Goal: Information Seeking & Learning: Learn about a topic

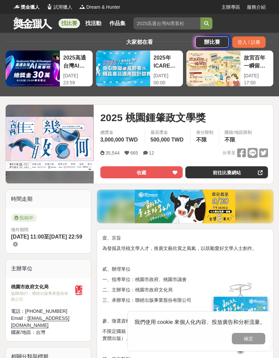
click at [69, 24] on link "找比賽" at bounding box center [69, 23] width 21 height 9
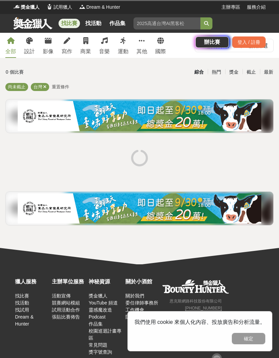
click at [68, 45] on div "找比賽 找活動 作品集 辦比賽 登入 / 註冊" at bounding box center [139, 32] width 279 height 37
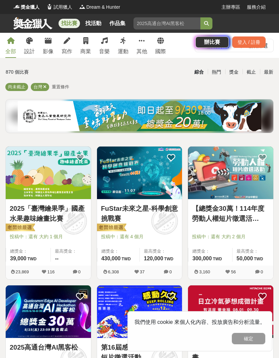
click at [68, 48] on div "找比賽 找活動 作品集 辦比賽 登入 / 註冊" at bounding box center [139, 32] width 279 height 37
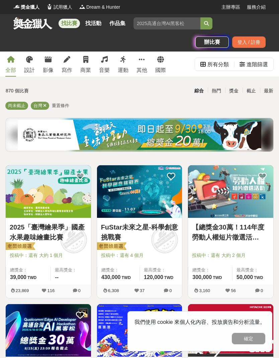
click at [68, 70] on div "寫作" at bounding box center [67, 70] width 11 height 8
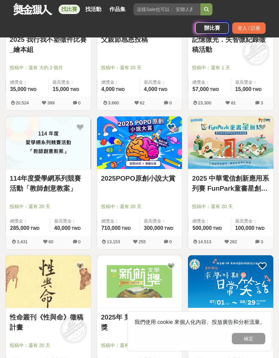
scroll to position [608, 0]
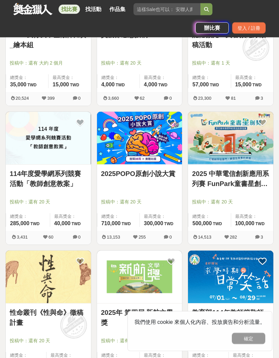
click at [66, 273] on img at bounding box center [48, 277] width 85 height 52
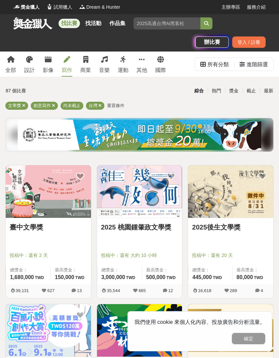
click at [117, 103] on span "重置條件" at bounding box center [115, 105] width 17 height 5
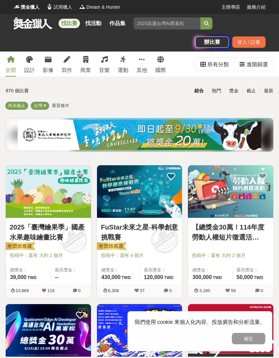
click at [68, 68] on div "寫作" at bounding box center [67, 70] width 11 height 8
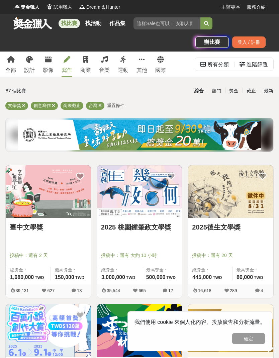
click at [54, 103] on icon at bounding box center [53, 105] width 3 height 4
click at [70, 67] on div "寫作" at bounding box center [67, 70] width 11 height 8
click at [267, 94] on div "最新" at bounding box center [268, 91] width 17 height 12
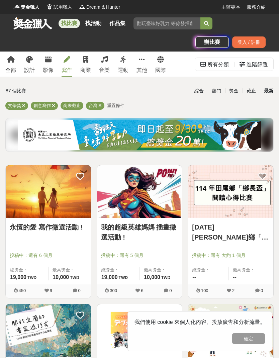
click at [54, 106] on icon at bounding box center [53, 105] width 3 height 4
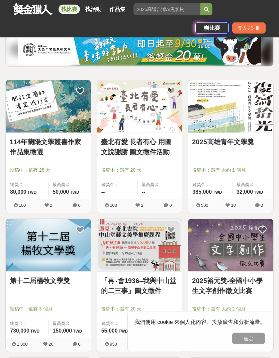
click at [61, 254] on img at bounding box center [48, 245] width 85 height 52
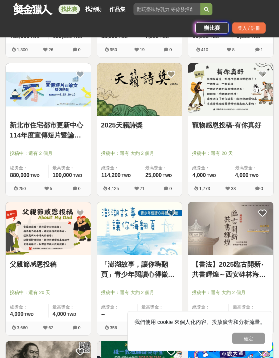
scroll to position [380, 0]
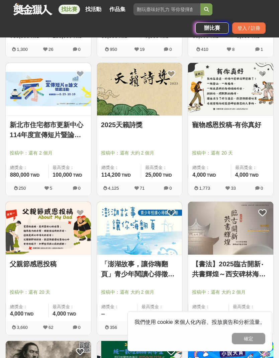
click at [187, 167] on div "寵物感恩投稿-有你真好 投稿中：還有 20 天 總獎金： 4,000 4,000 TWD 最高獎金： 4,000 TWD 1,773 33 0" at bounding box center [230, 132] width 91 height 139
click at [220, 229] on img at bounding box center [230, 228] width 85 height 52
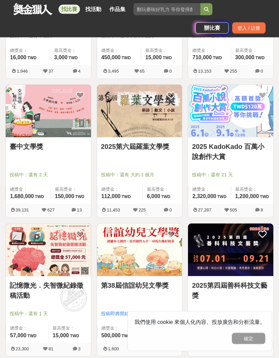
scroll to position [775, 0]
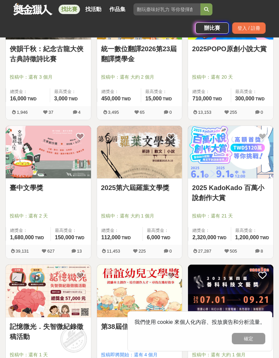
click at [159, 154] on img at bounding box center [139, 152] width 85 height 52
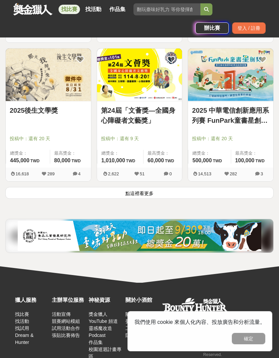
scroll to position [1096, 0]
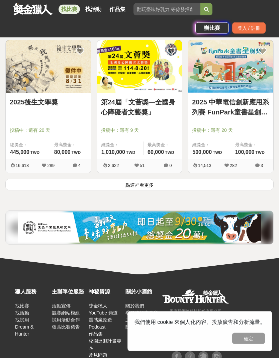
click at [197, 185] on button "點這裡看更多" at bounding box center [139, 185] width 268 height 12
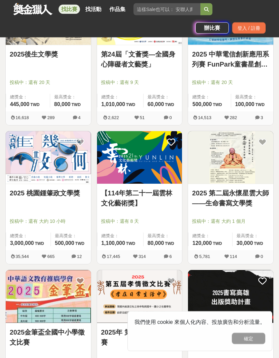
click at [158, 161] on img at bounding box center [139, 157] width 85 height 52
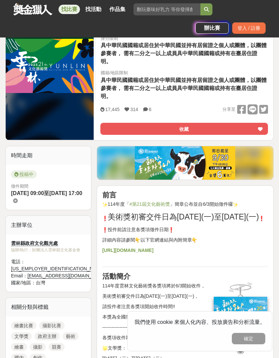
scroll to position [119, 0]
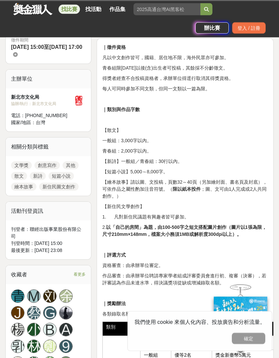
scroll to position [145, 0]
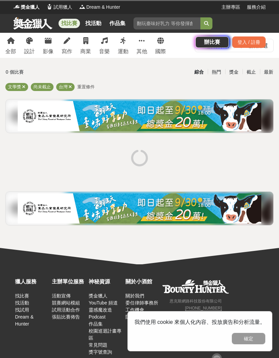
click at [70, 88] on icon at bounding box center [70, 87] width 3 height 4
click at [95, 26] on link "找活動" at bounding box center [93, 23] width 21 height 9
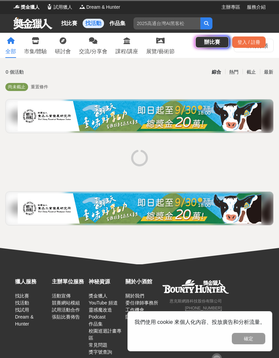
click at [73, 24] on link "找比賽" at bounding box center [69, 23] width 21 height 9
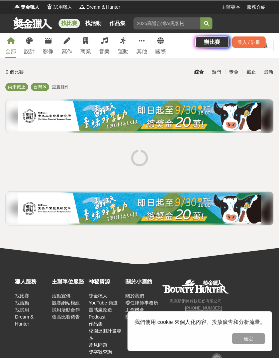
click at [66, 45] on div "找比賽 找活動 作品集 辦比賽 登入 / 註冊" at bounding box center [139, 32] width 279 height 37
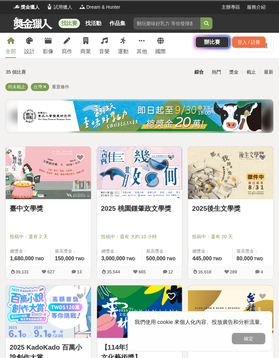
click at [72, 49] on div "找比賽 找活動 作品集 辦比賽 登入 / 註冊" at bounding box center [139, 32] width 279 height 37
click at [66, 46] on div "找比賽 找活動 作品集 辦比賽 登入 / 註冊" at bounding box center [139, 32] width 279 height 37
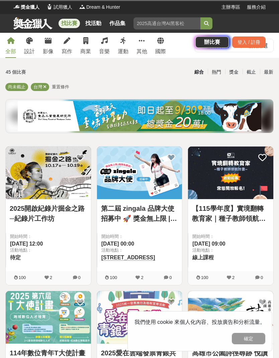
click at [69, 52] on div "寫作" at bounding box center [67, 51] width 11 height 8
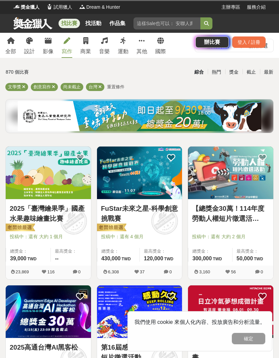
click at [101, 87] on icon at bounding box center [99, 87] width 3 height 4
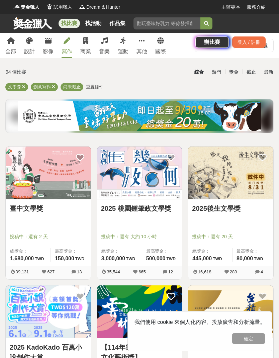
click at [269, 75] on div "最新" at bounding box center [268, 72] width 17 height 12
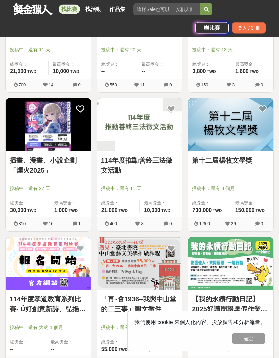
scroll to position [900, 0]
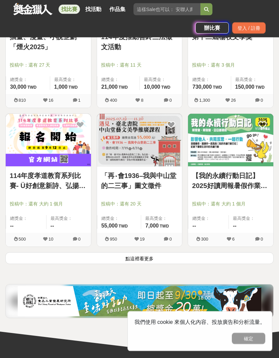
click at [191, 257] on button "點這裡看更多" at bounding box center [139, 258] width 268 height 12
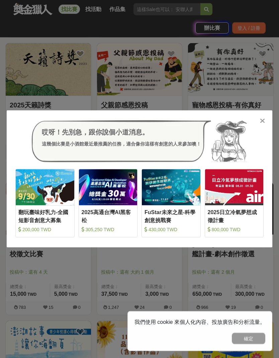
scroll to position [1788, 0]
click at [261, 124] on icon at bounding box center [262, 120] width 5 height 7
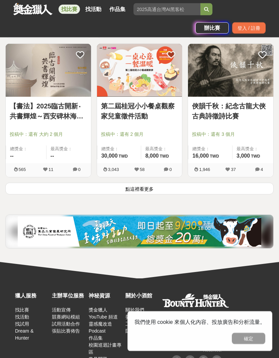
scroll to position [2234, 0]
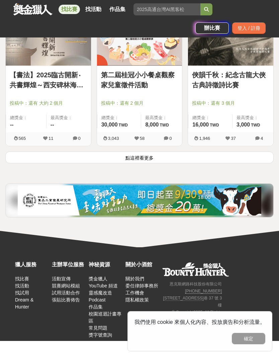
click at [211, 155] on button "點這裡看更多" at bounding box center [139, 157] width 268 height 12
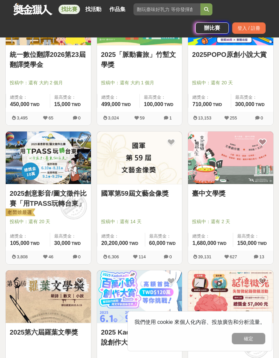
scroll to position [2397, 0]
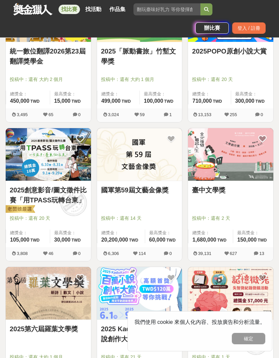
click at [166, 159] on img at bounding box center [139, 154] width 85 height 52
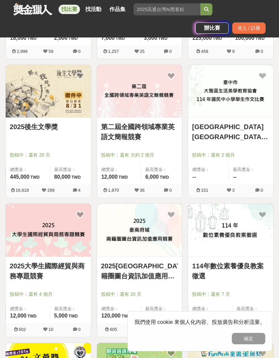
scroll to position [3022, 0]
